Goal: Task Accomplishment & Management: Manage account settings

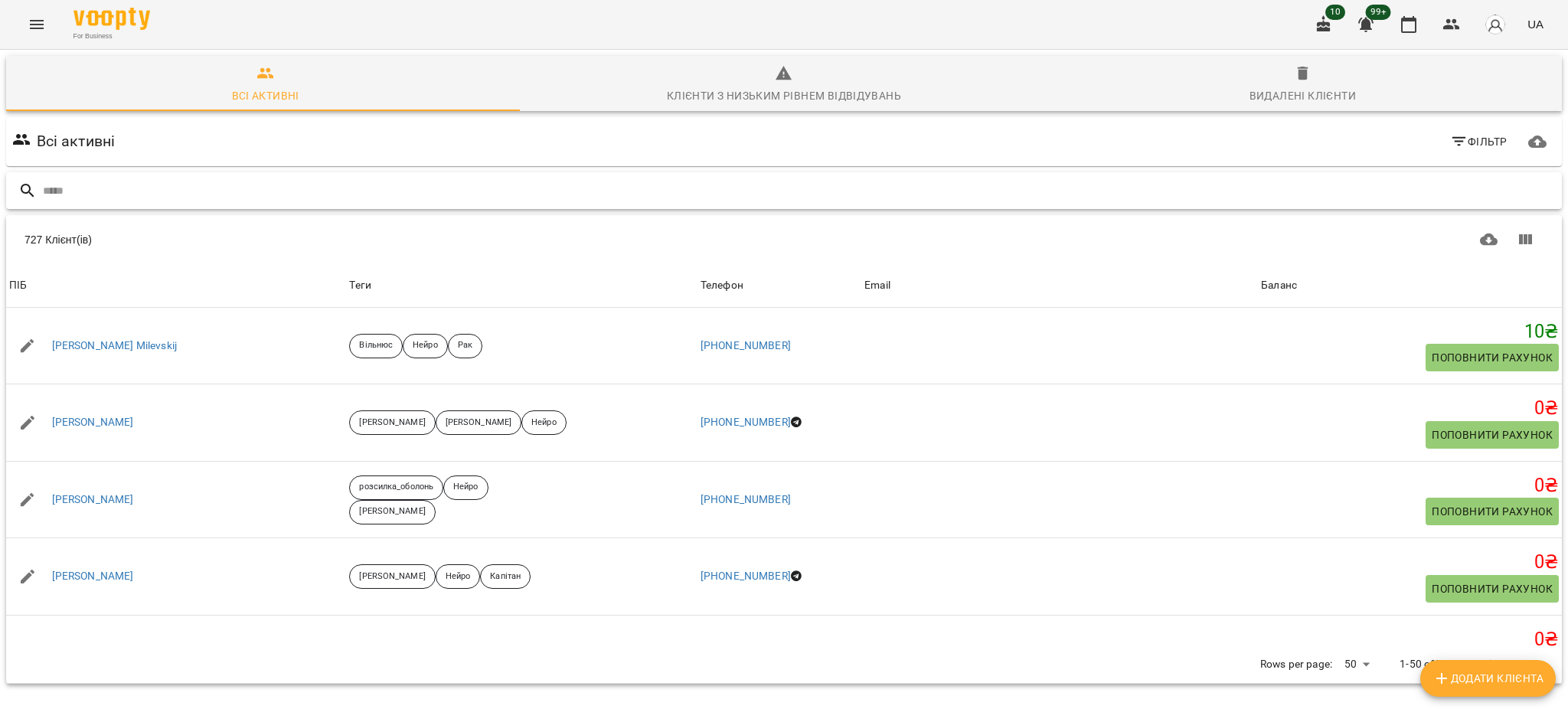
click at [546, 191] on input "text" at bounding box center [799, 191] width 1514 height 25
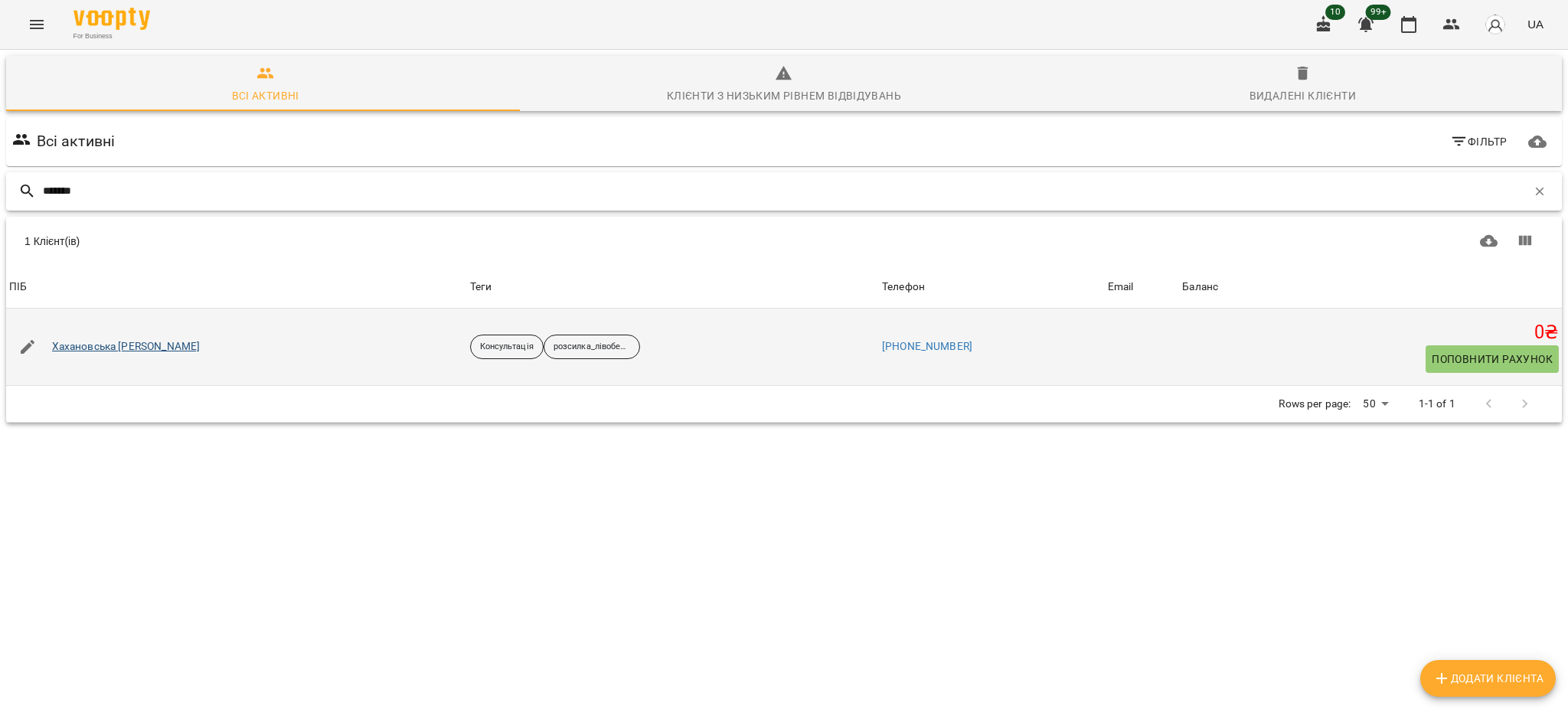
type input "*******"
click at [164, 339] on link "Хахановська Марія Андріївна" at bounding box center [126, 346] width 148 height 15
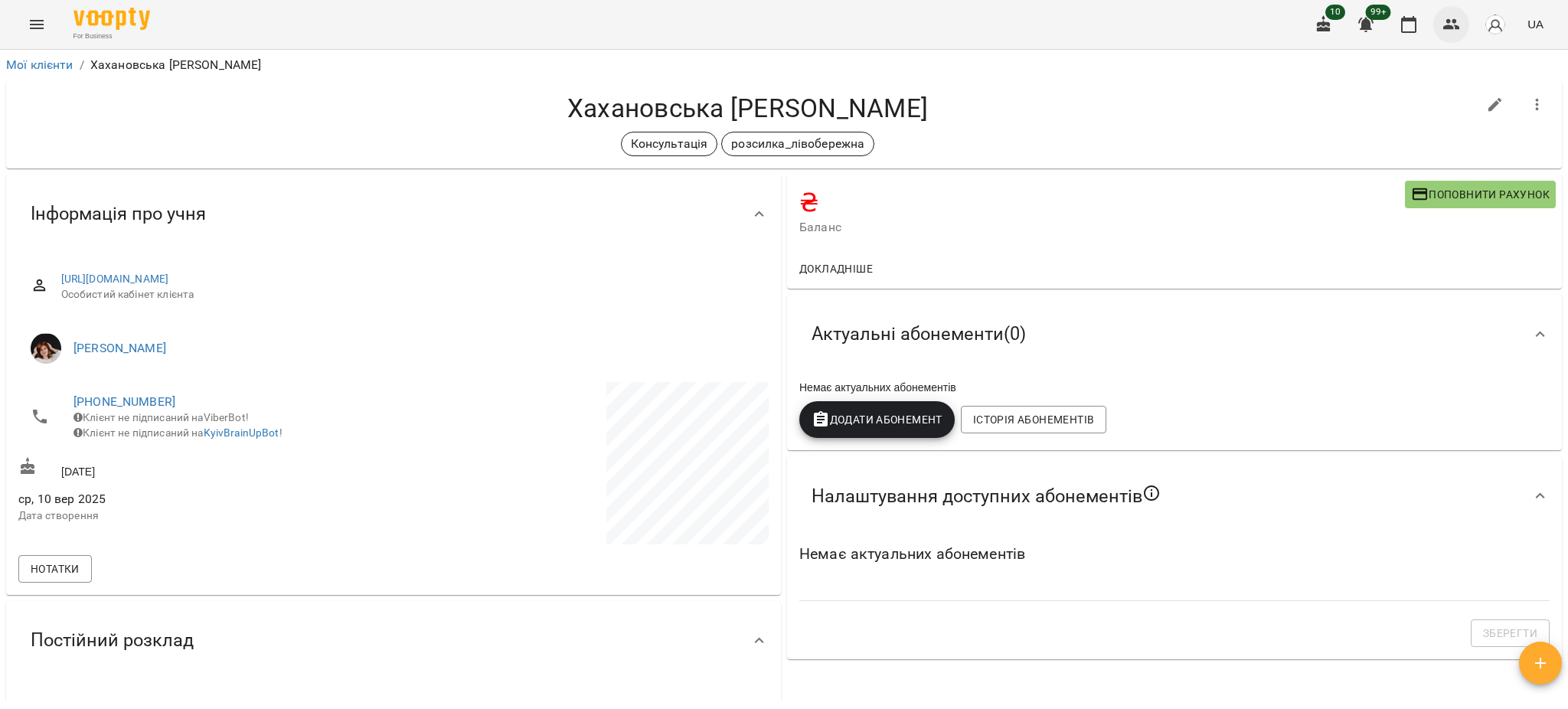
click at [1468, 23] on button "button" at bounding box center [1452, 25] width 37 height 37
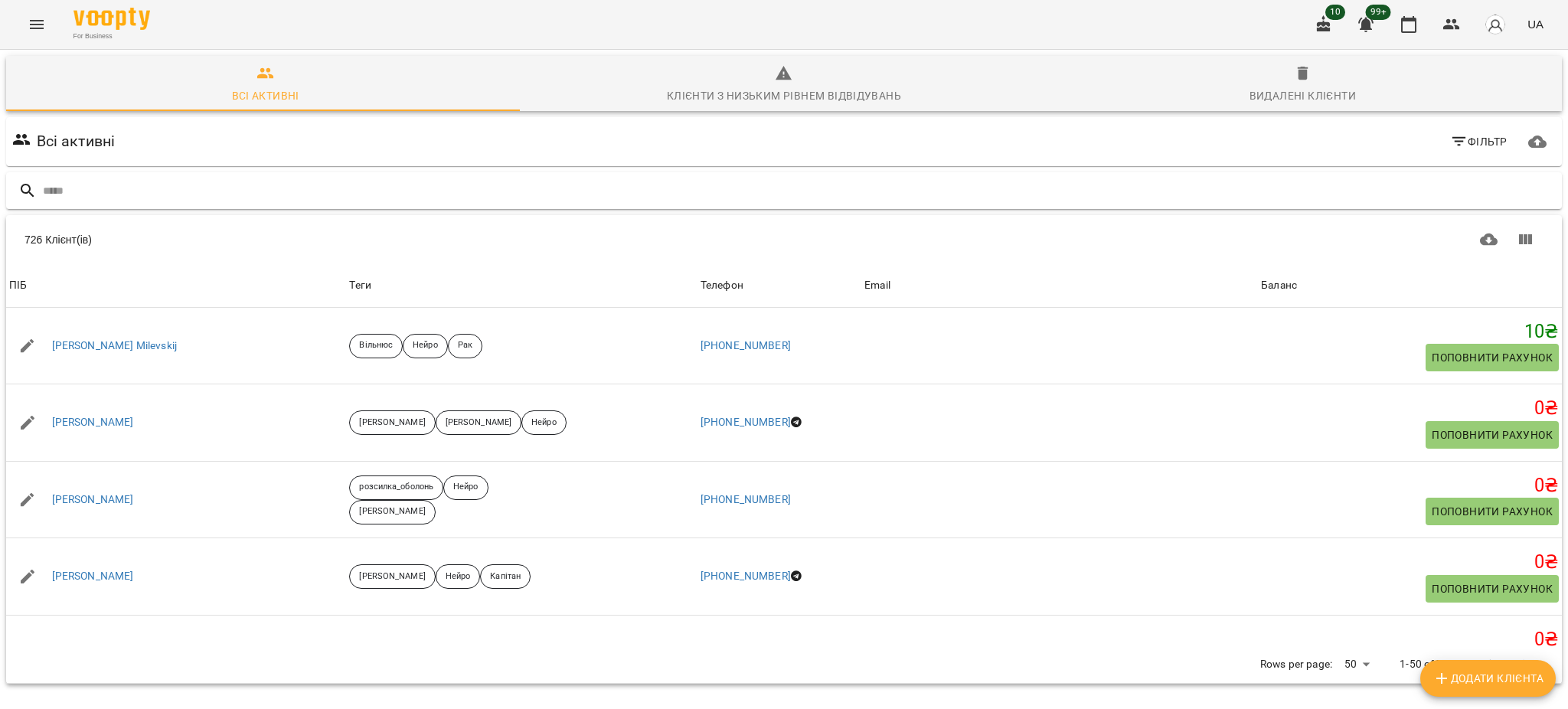
click at [285, 192] on input "text" at bounding box center [799, 191] width 1514 height 25
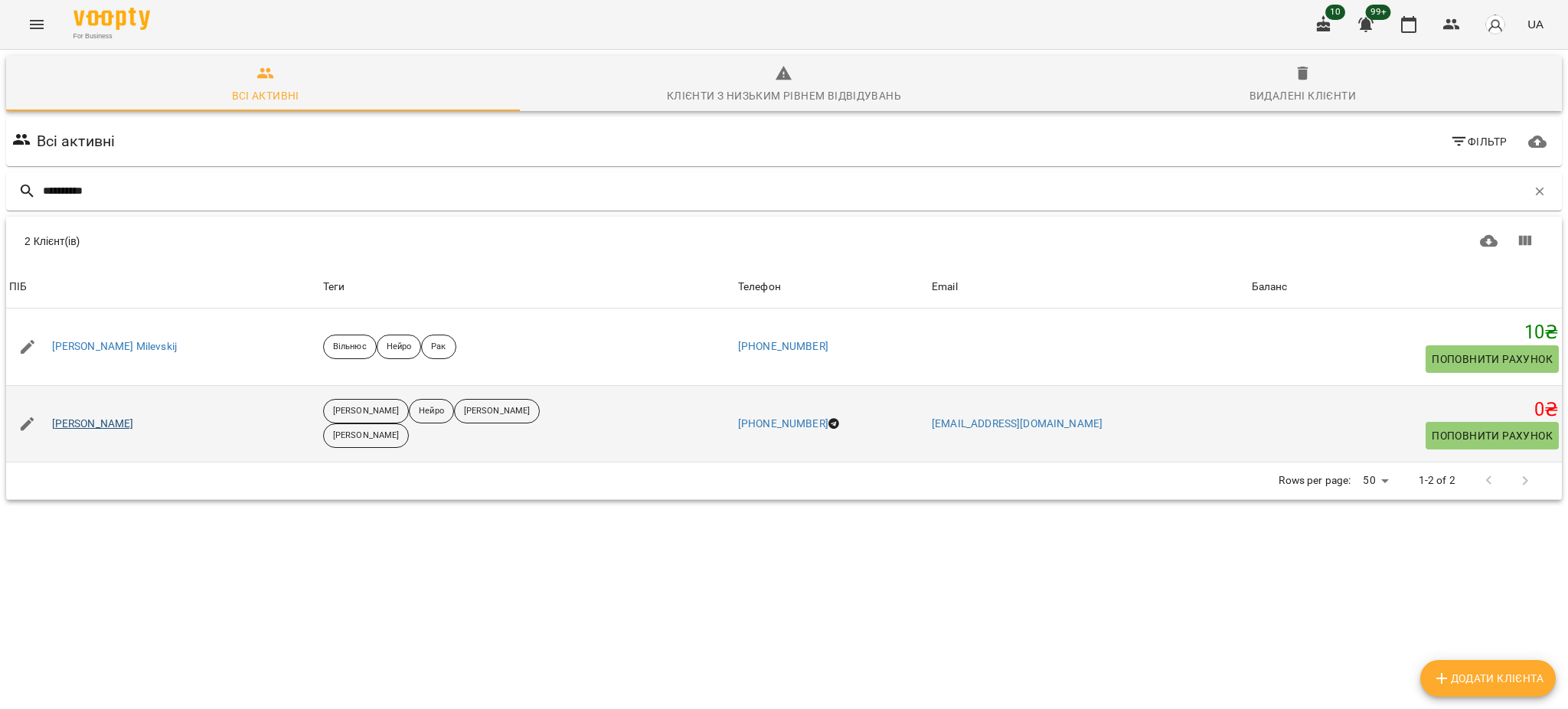
type input "**********"
click at [127, 417] on link "Мілевський Матвій" at bounding box center [92, 423] width 82 height 15
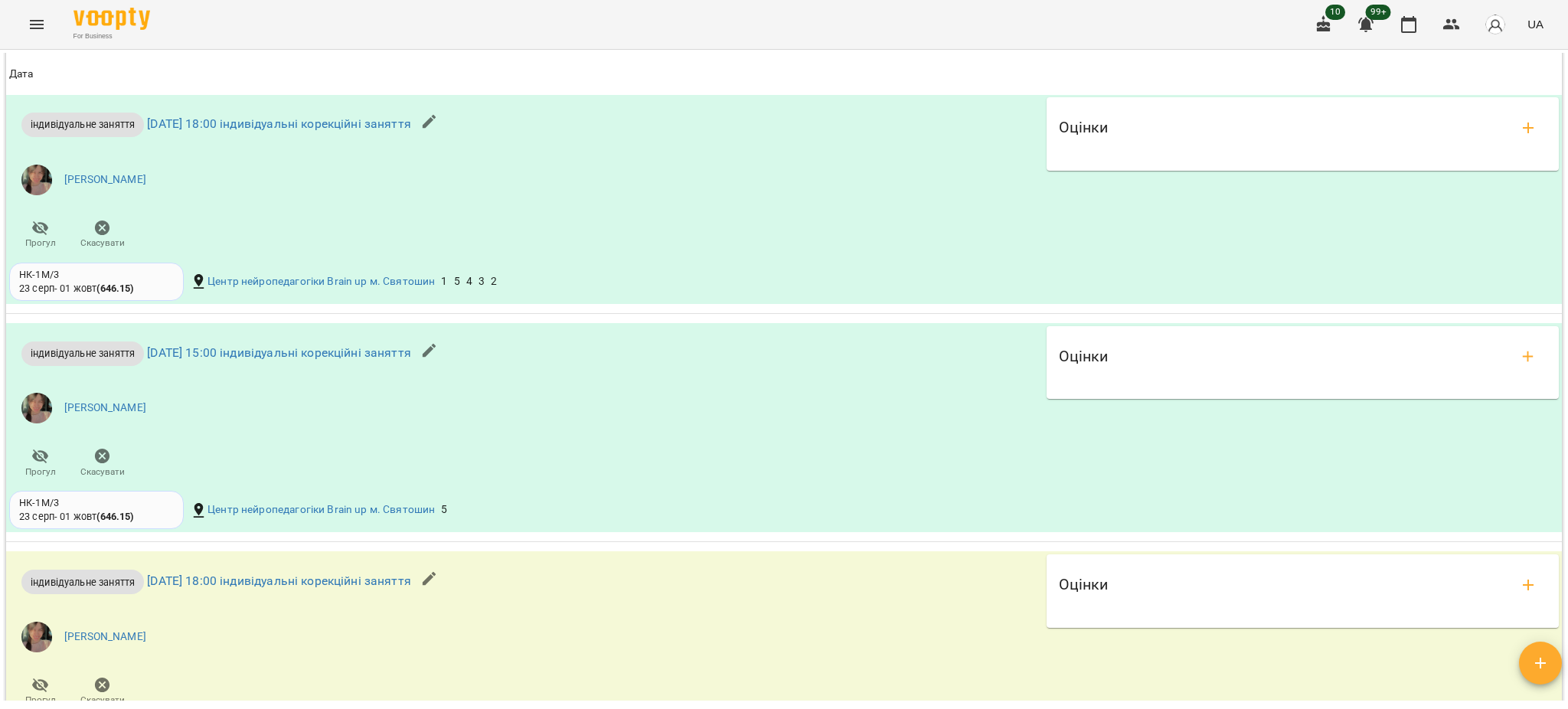
scroll to position [1328, 0]
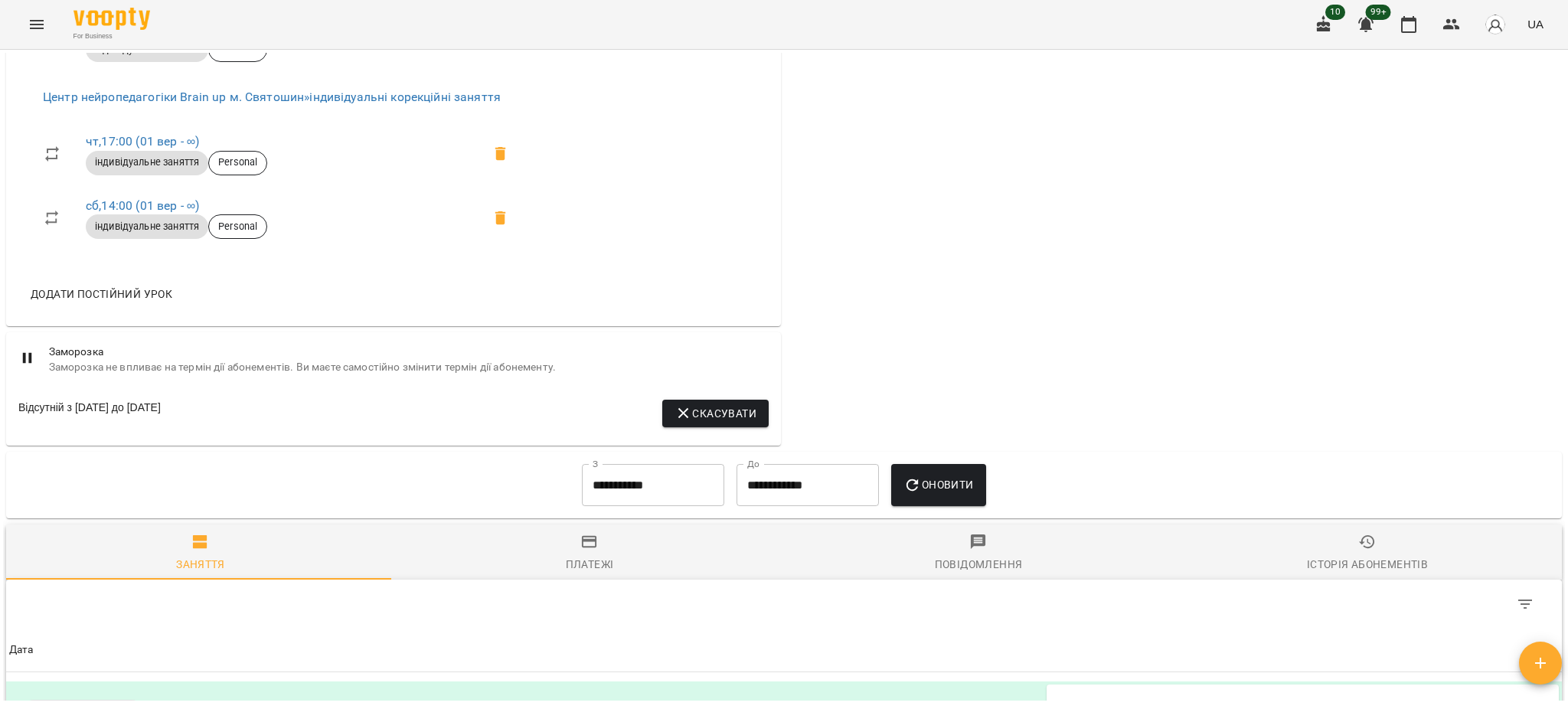
scroll to position [1021, 0]
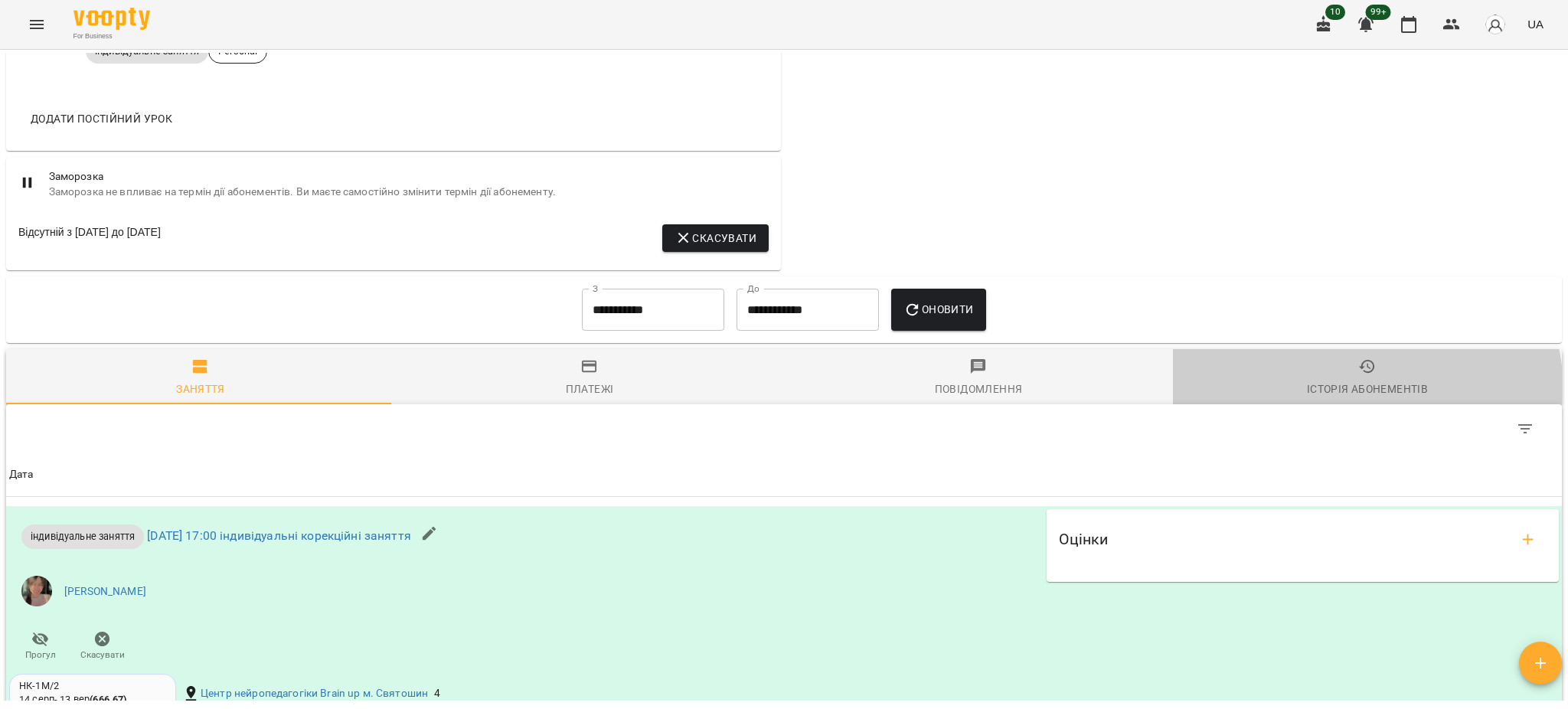
click at [1343, 391] on div "Історія абонементів" at bounding box center [1368, 388] width 121 height 18
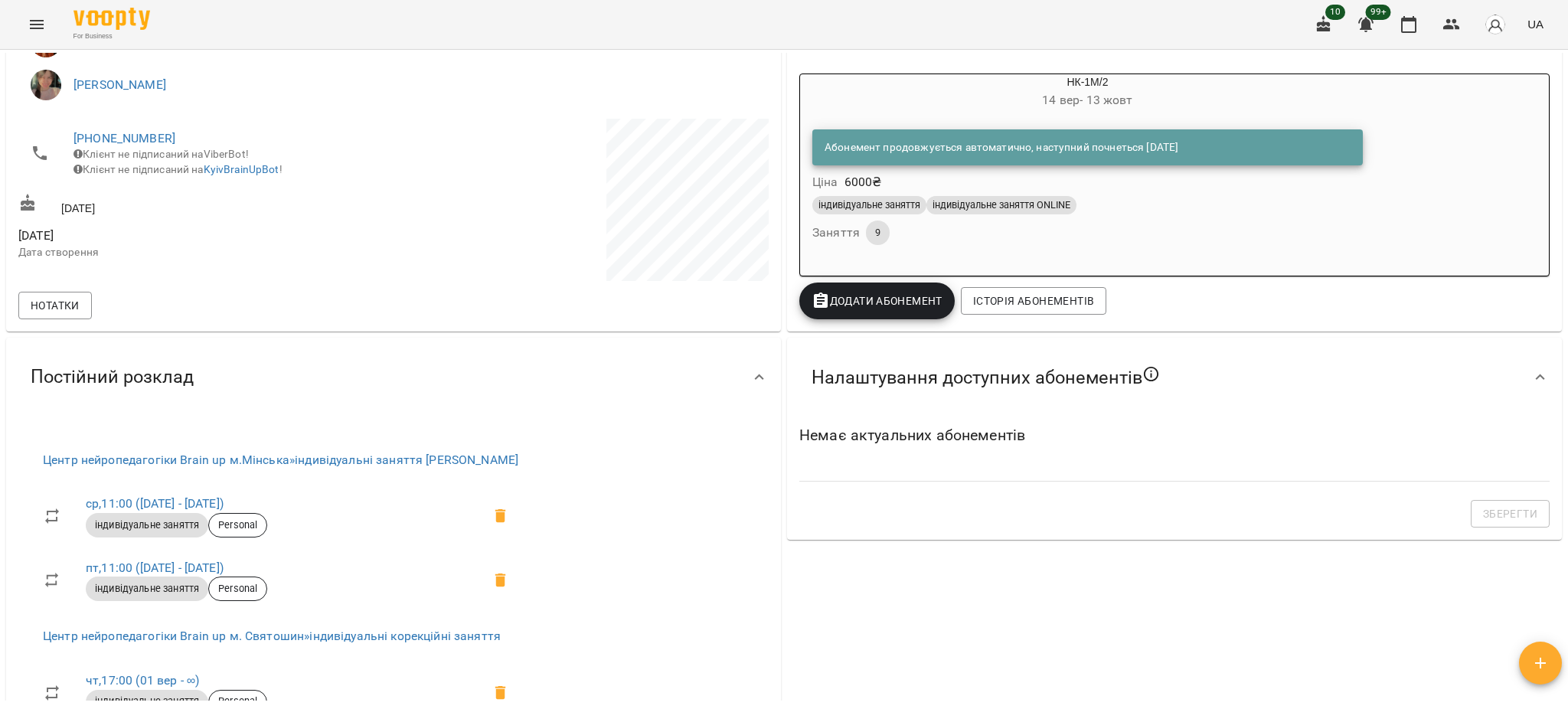
scroll to position [0, 0]
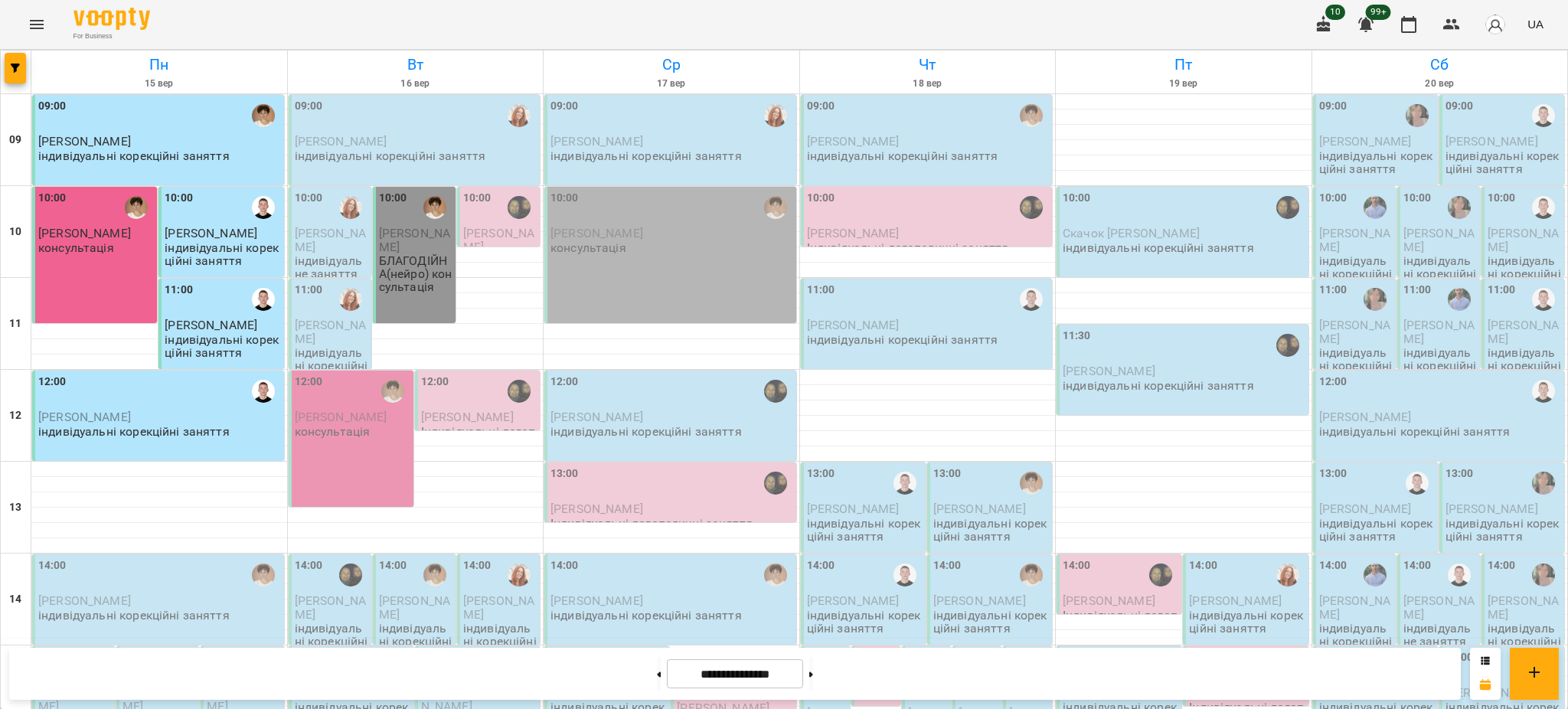
scroll to position [204, 0]
click at [148, 594] on p "Максим Білашов" at bounding box center [160, 600] width 242 height 13
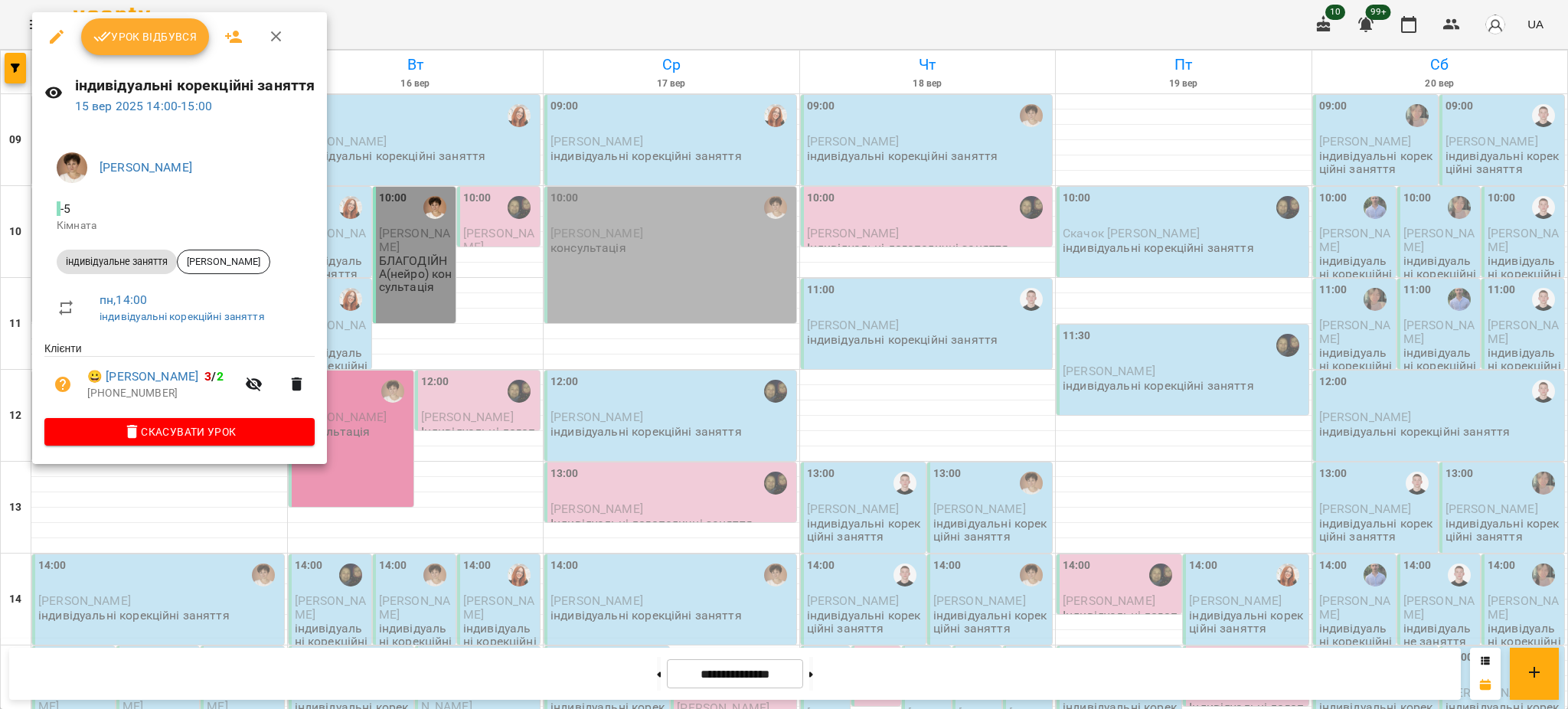
click at [147, 54] on button "Урок відбувся" at bounding box center [145, 37] width 128 height 37
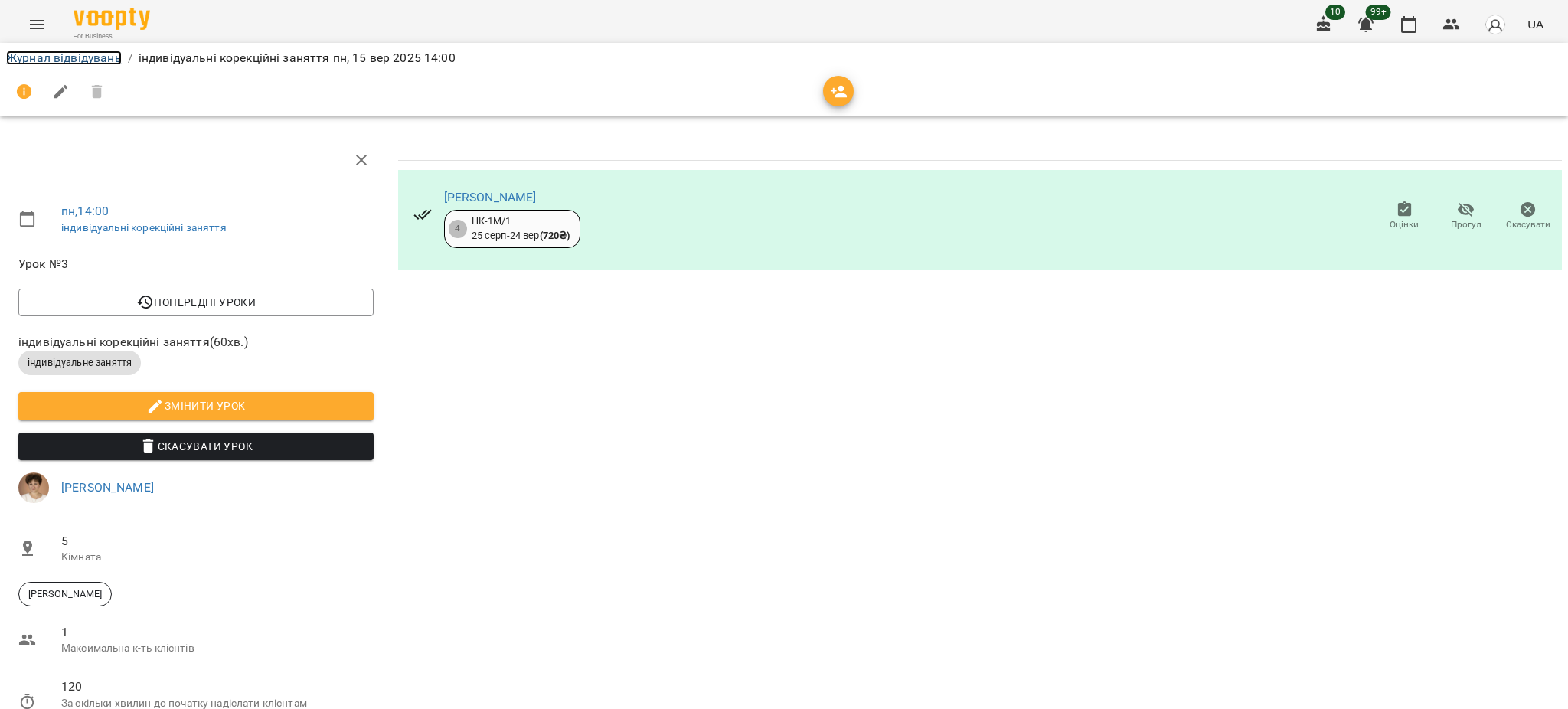
click at [81, 57] on link "Журнал відвідувань" at bounding box center [64, 58] width 116 height 15
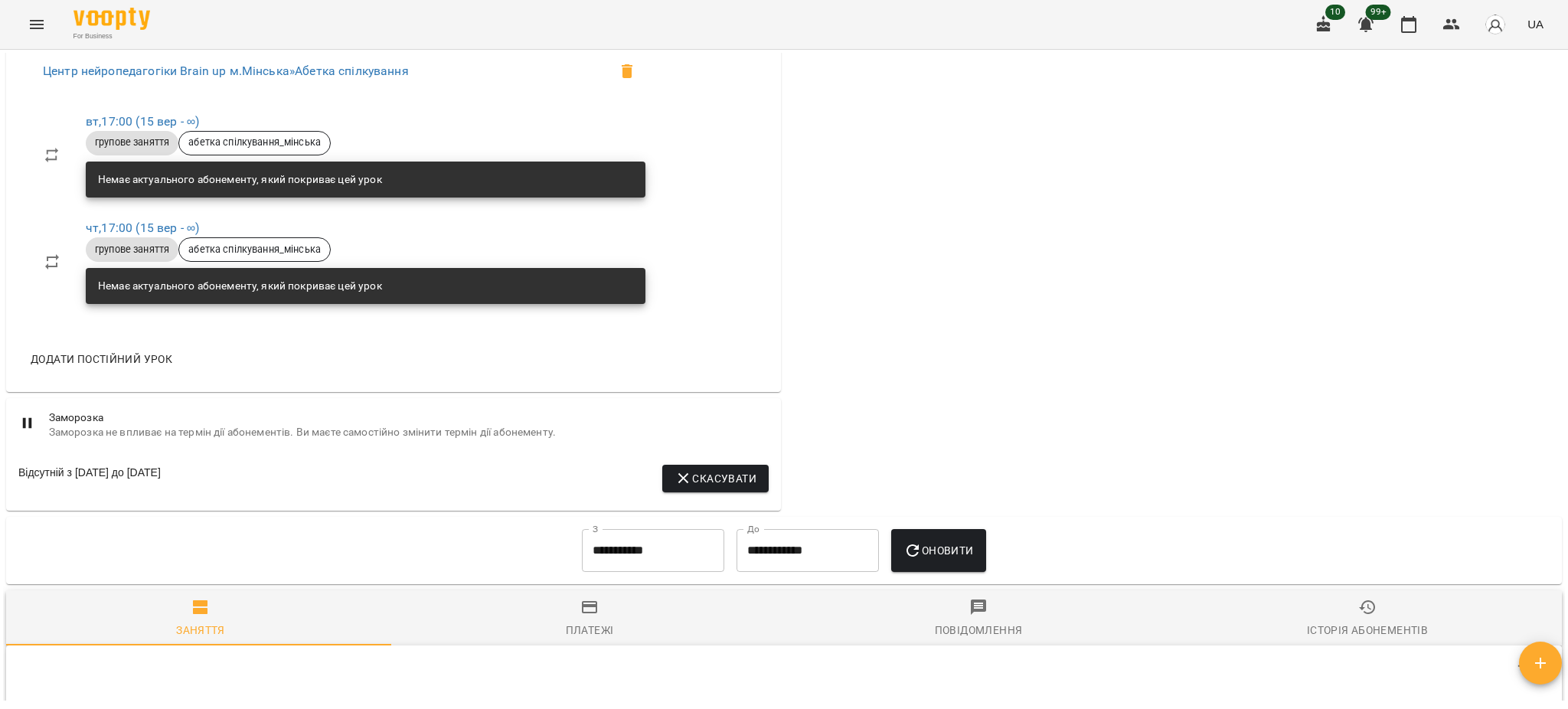
scroll to position [1226, 0]
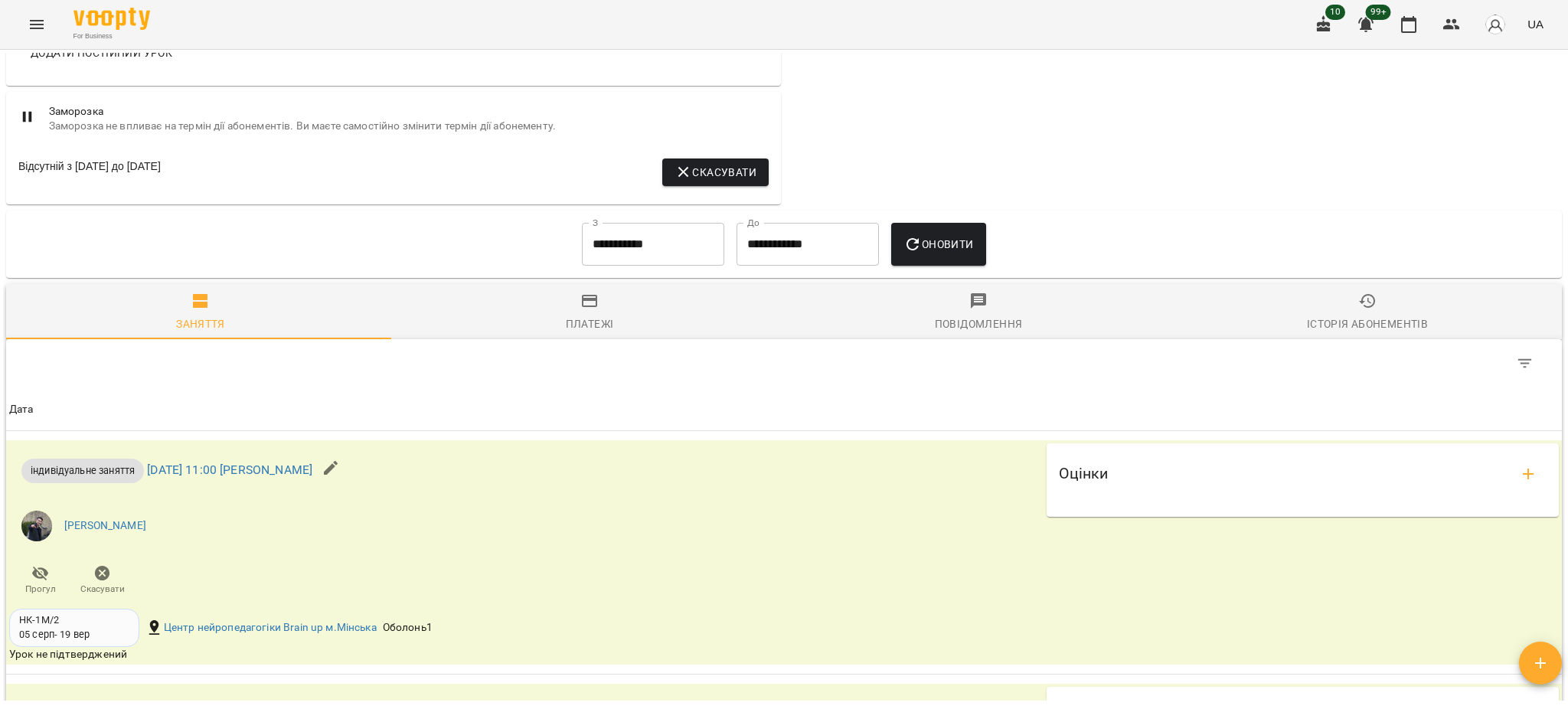
click at [1353, 327] on div "Історія абонементів" at bounding box center [1368, 323] width 121 height 18
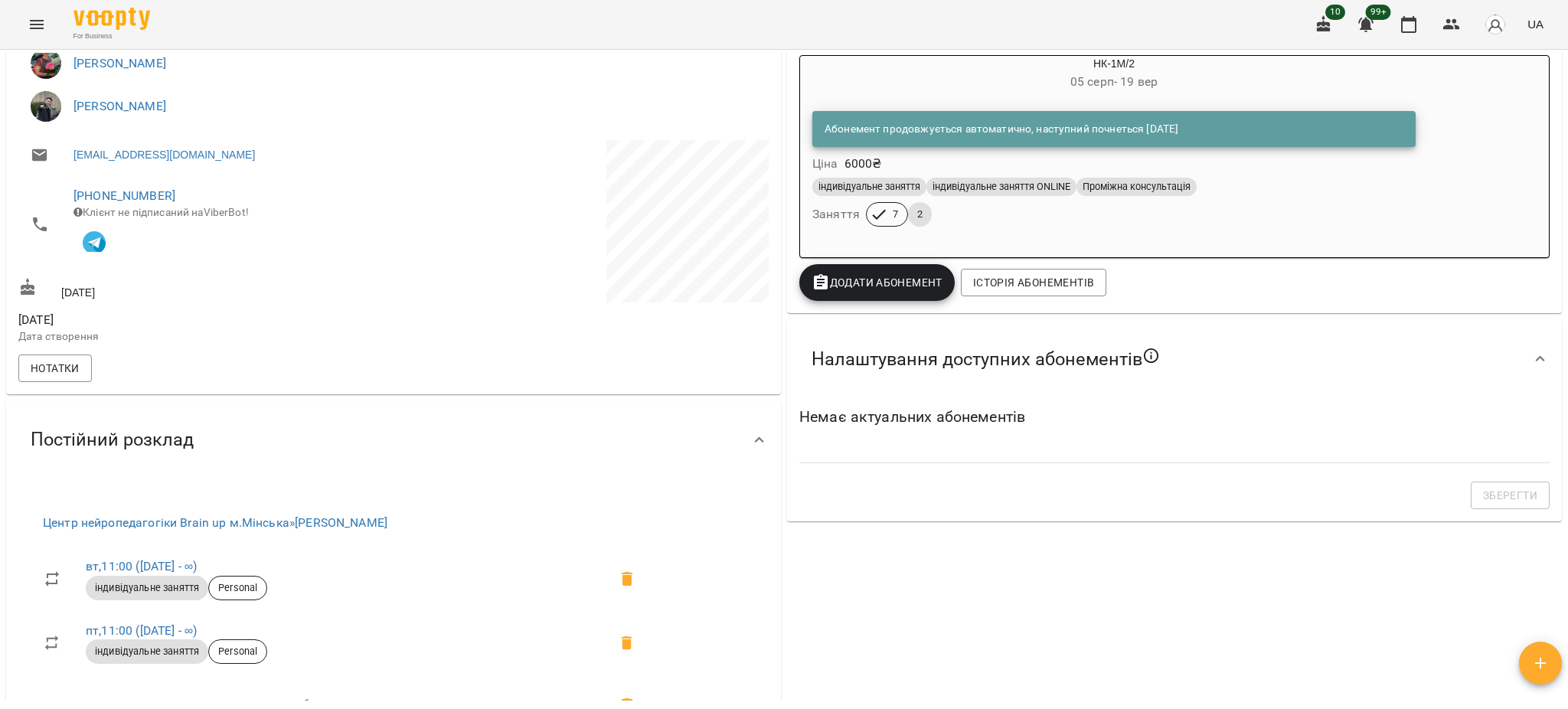
scroll to position [280, 0]
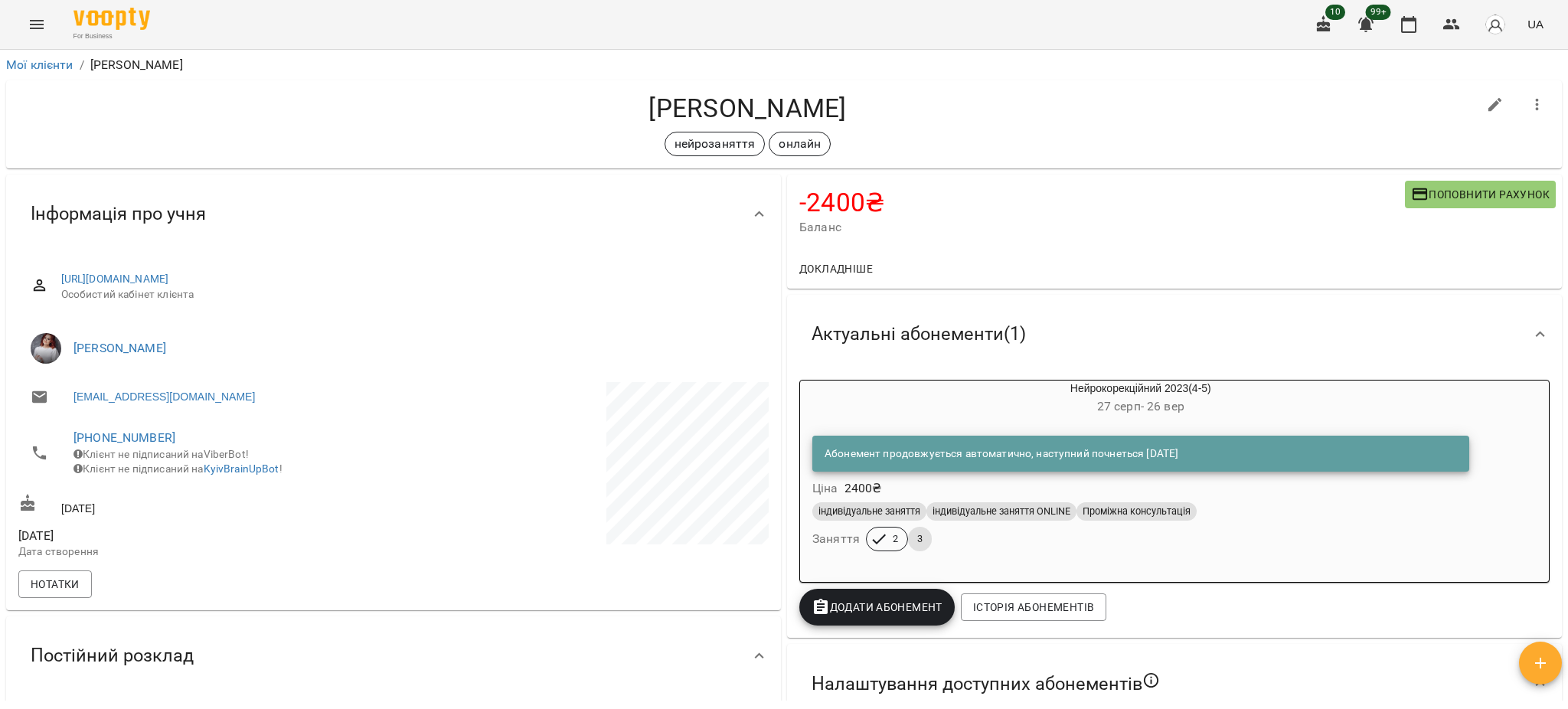
click at [1489, 105] on icon "button" at bounding box center [1496, 105] width 14 height 14
select select "**"
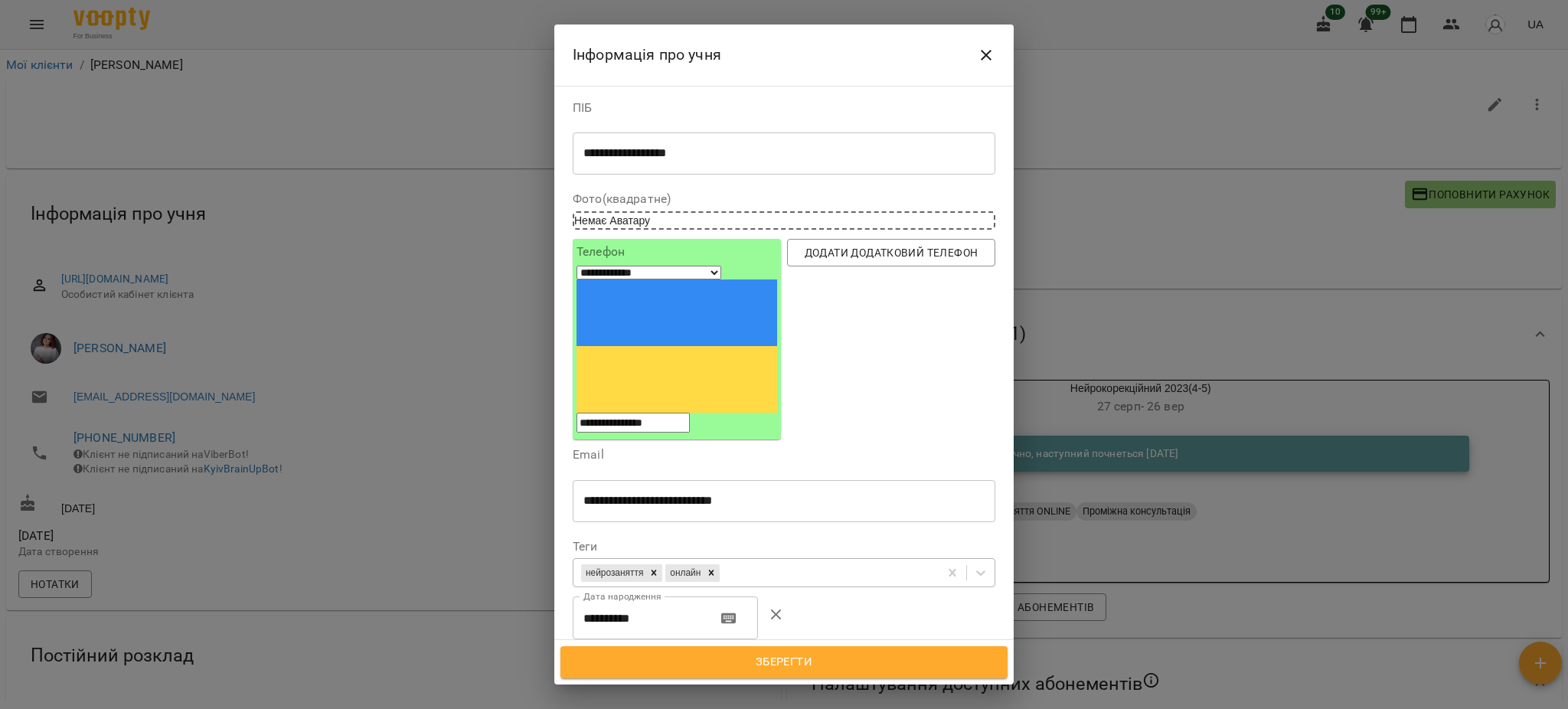
click at [779, 561] on div "нейрозаняття онлайн" at bounding box center [756, 573] width 365 height 25
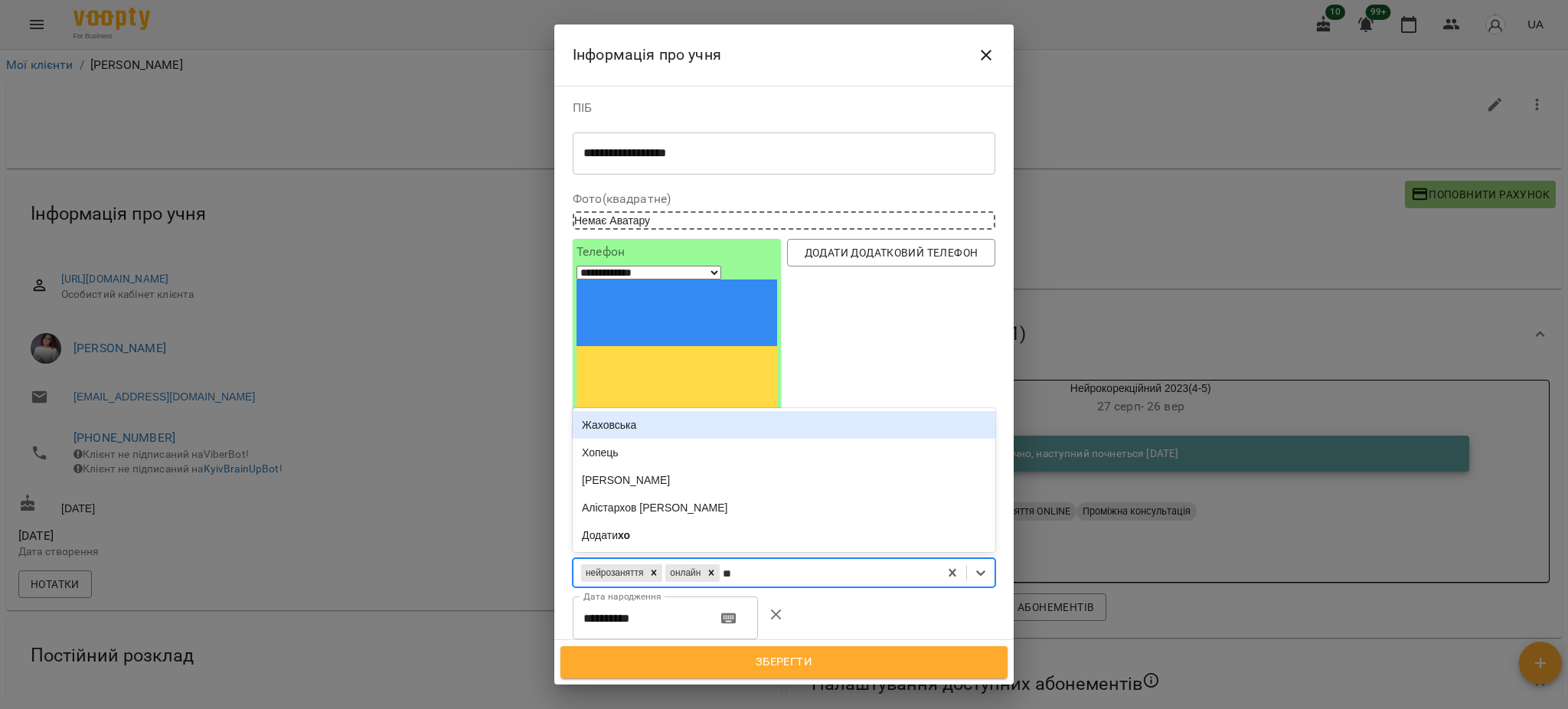
type input "***"
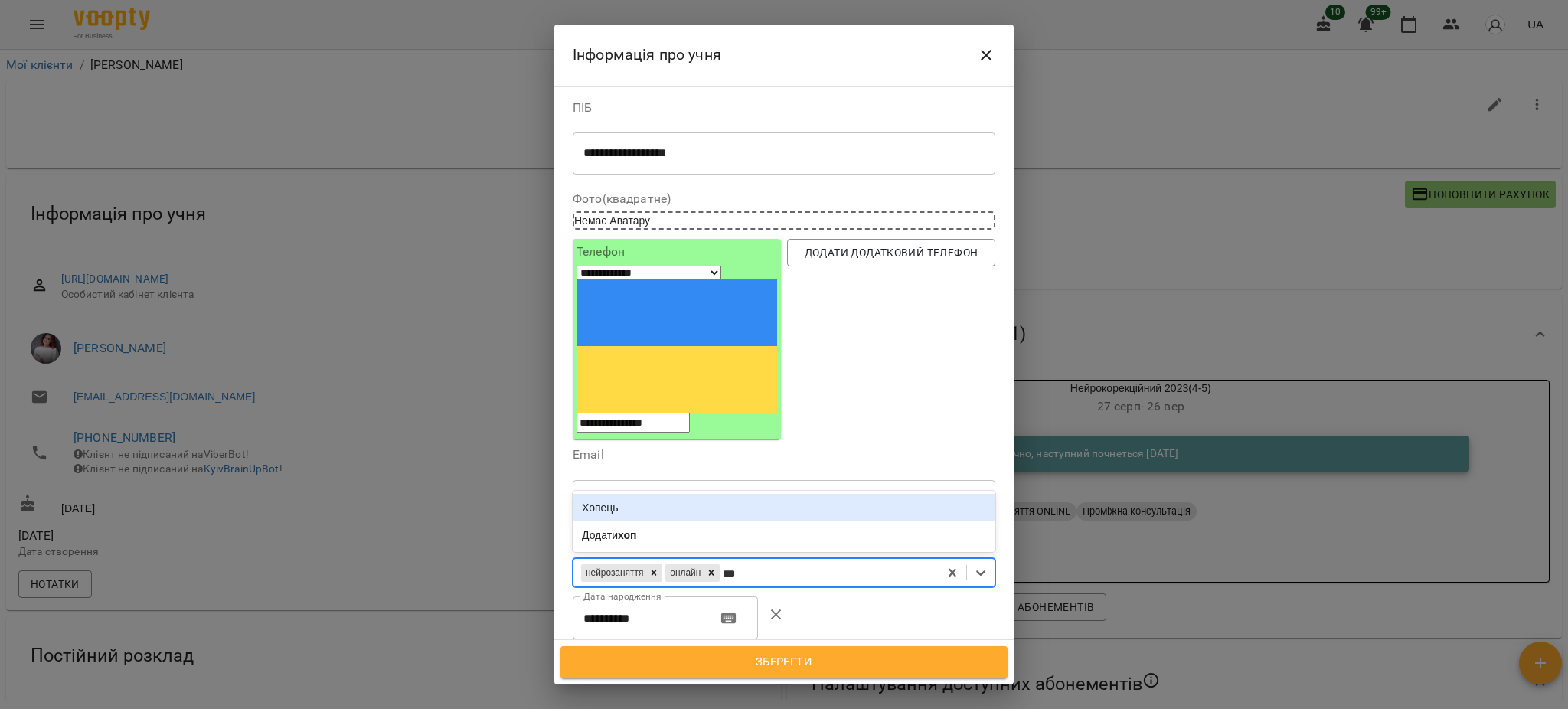
click at [748, 494] on div "Хопець" at bounding box center [784, 507] width 423 height 27
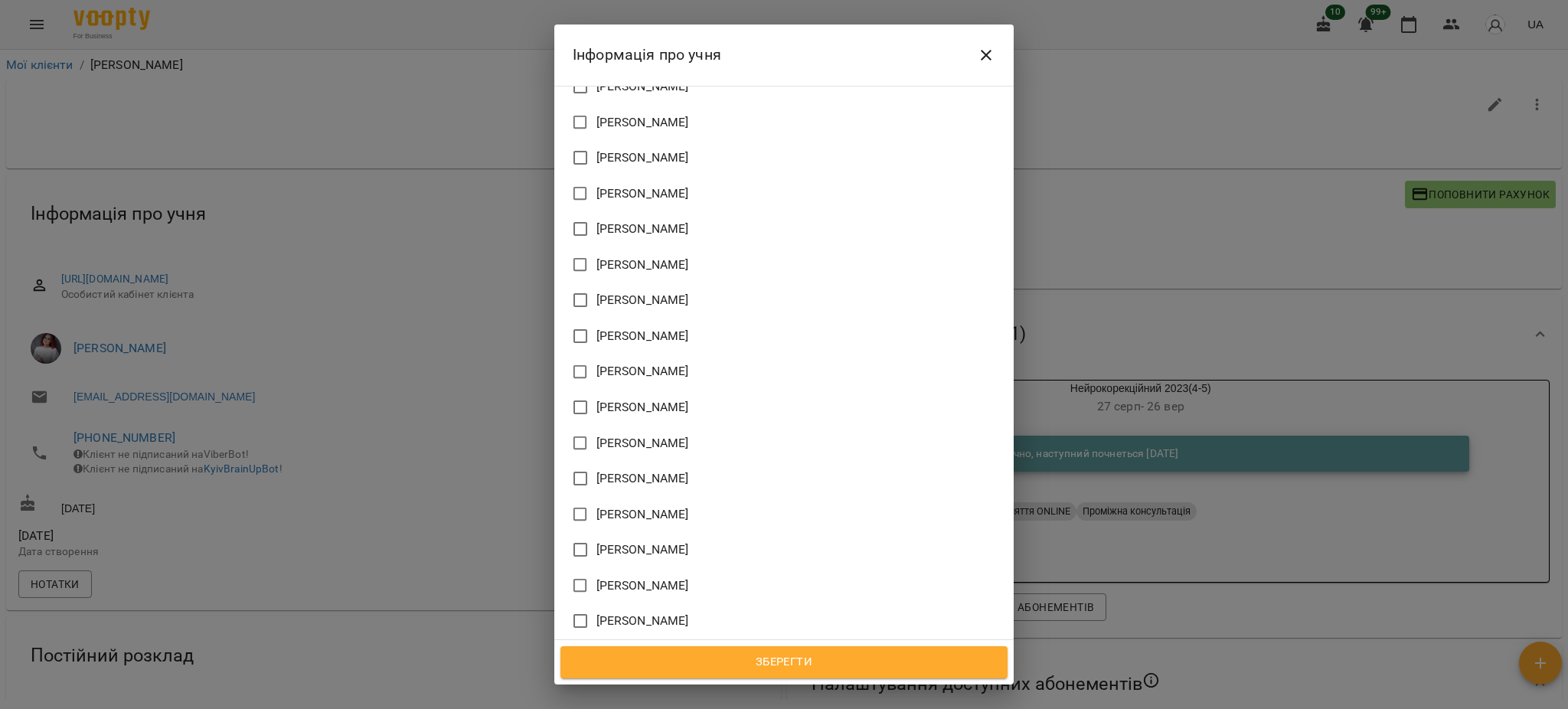
scroll to position [1275, 0]
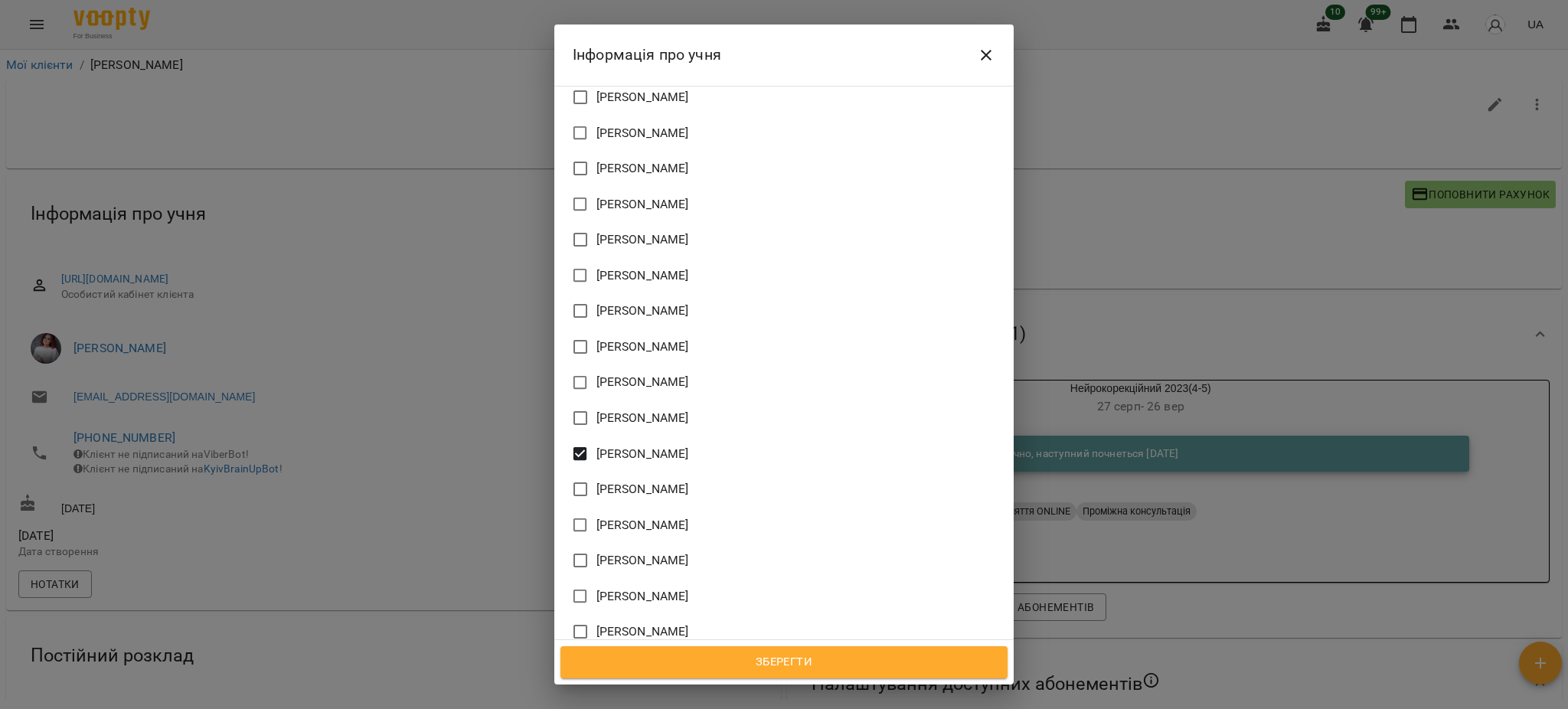
click at [755, 660] on span "Зберегти" at bounding box center [784, 662] width 414 height 20
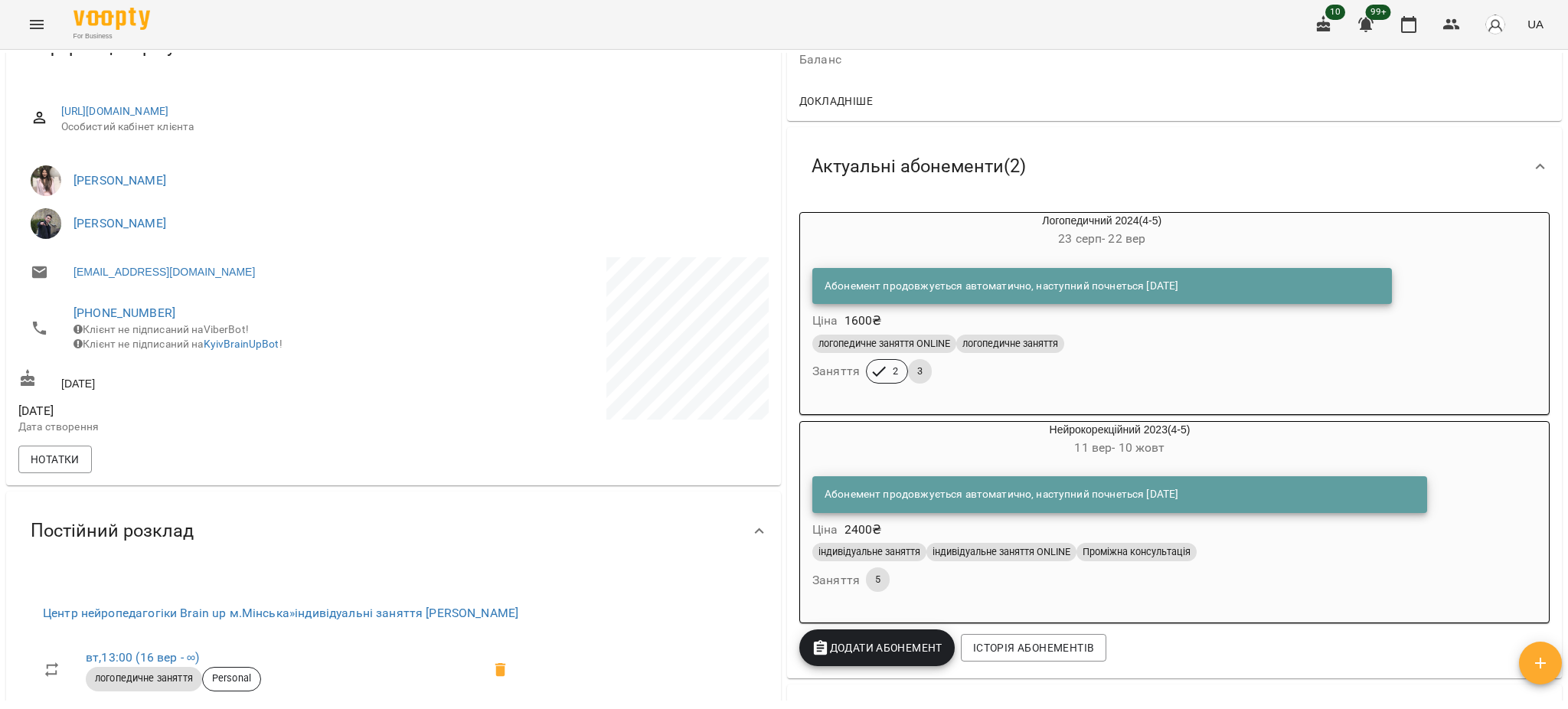
scroll to position [204, 0]
